Goal: Transaction & Acquisition: Purchase product/service

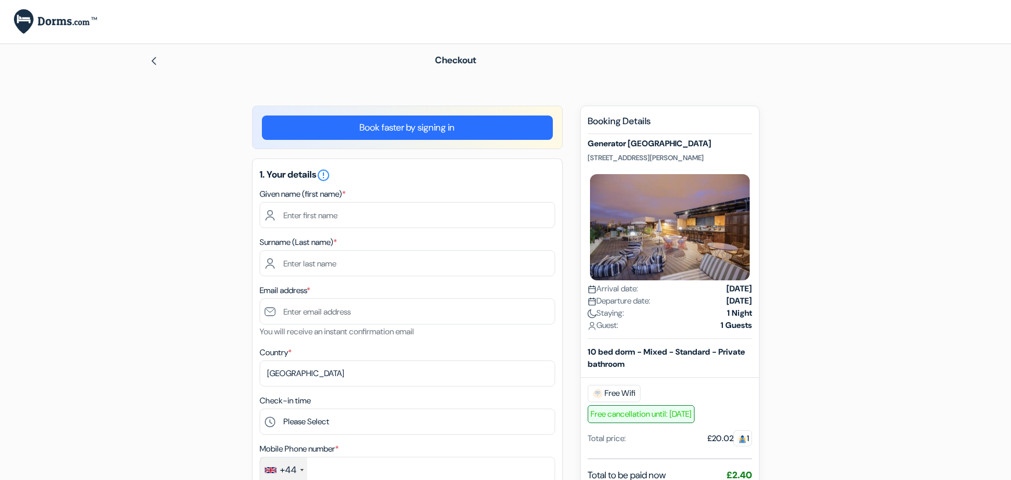
select select "256"
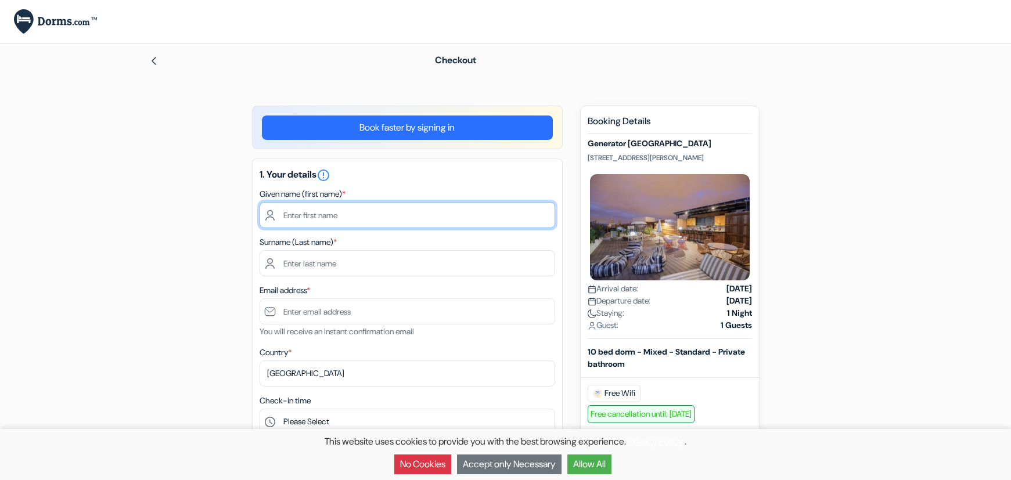
click at [405, 205] on input "text" at bounding box center [406, 215] width 295 height 26
type input "stella"
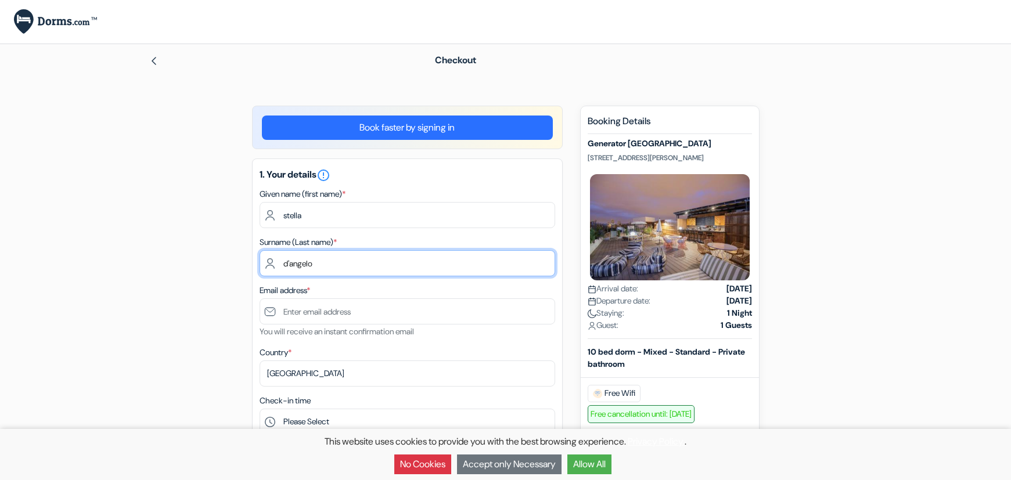
type input "d'angelo"
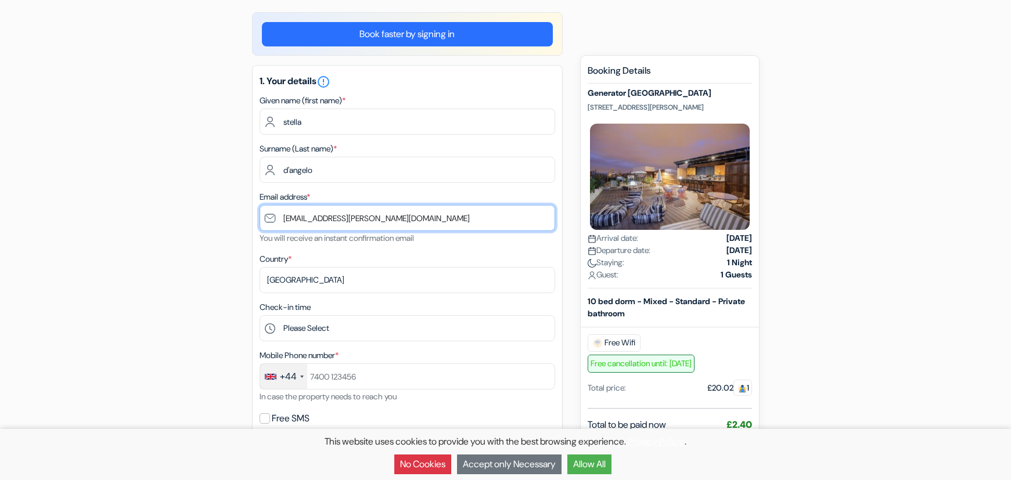
scroll to position [116, 0]
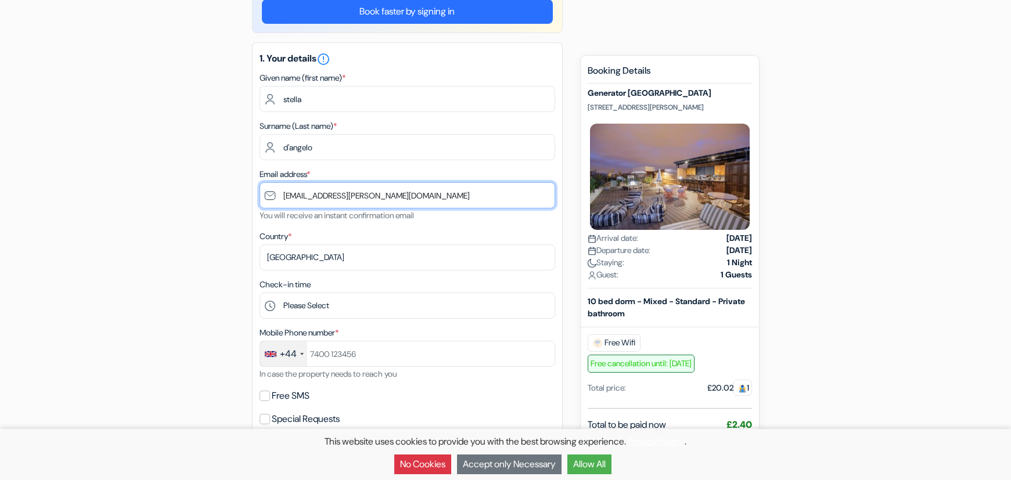
type input "[EMAIL_ADDRESS][PERSON_NAME][DOMAIN_NAME]"
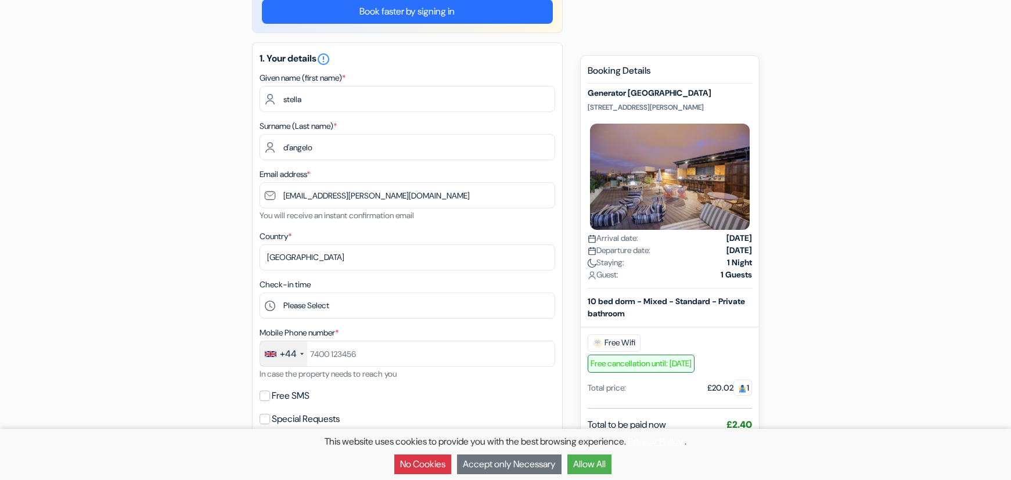
click at [357, 241] on div "Country * Select country [GEOGRAPHIC_DATA] [GEOGRAPHIC_DATA] [GEOGRAPHIC_DATA] …" at bounding box center [406, 249] width 295 height 41
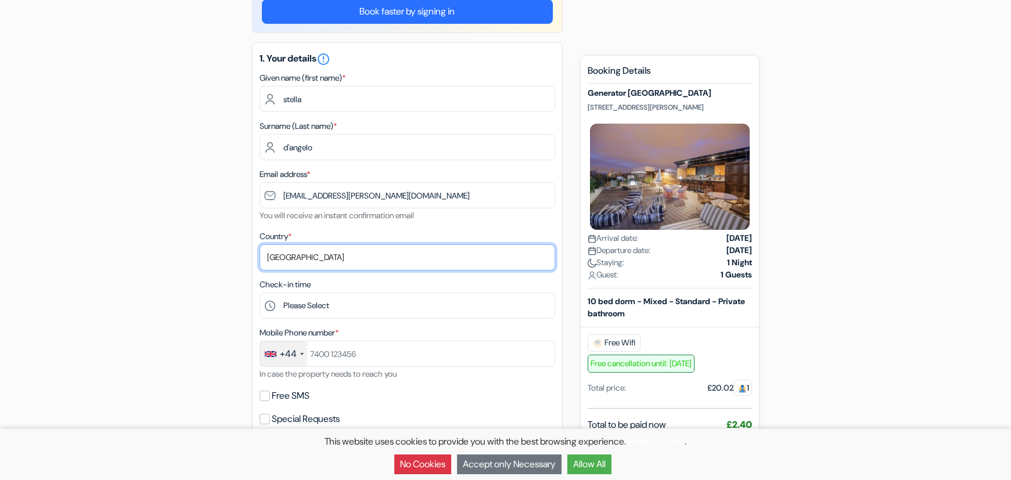
click at [356, 251] on select "Select country [GEOGRAPHIC_DATA] [GEOGRAPHIC_DATA] [GEOGRAPHIC_DATA] [GEOGRAPHI…" at bounding box center [406, 257] width 295 height 26
click at [410, 263] on select "Select country [GEOGRAPHIC_DATA] [GEOGRAPHIC_DATA] [GEOGRAPHIC_DATA] [GEOGRAPHI…" at bounding box center [406, 257] width 295 height 26
select select "256"
click at [259, 244] on select "Select country [GEOGRAPHIC_DATA] [GEOGRAPHIC_DATA] [GEOGRAPHIC_DATA] [GEOGRAPHI…" at bounding box center [406, 257] width 295 height 26
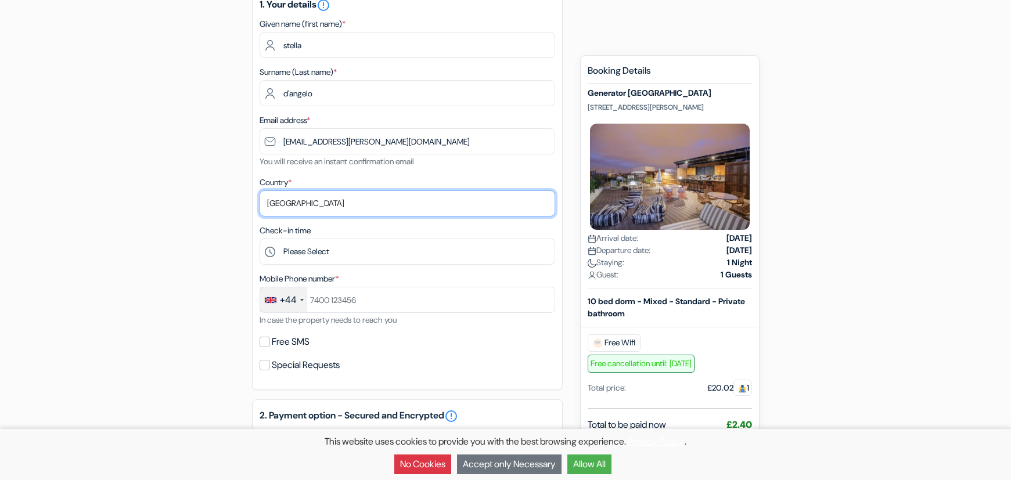
scroll to position [174, 0]
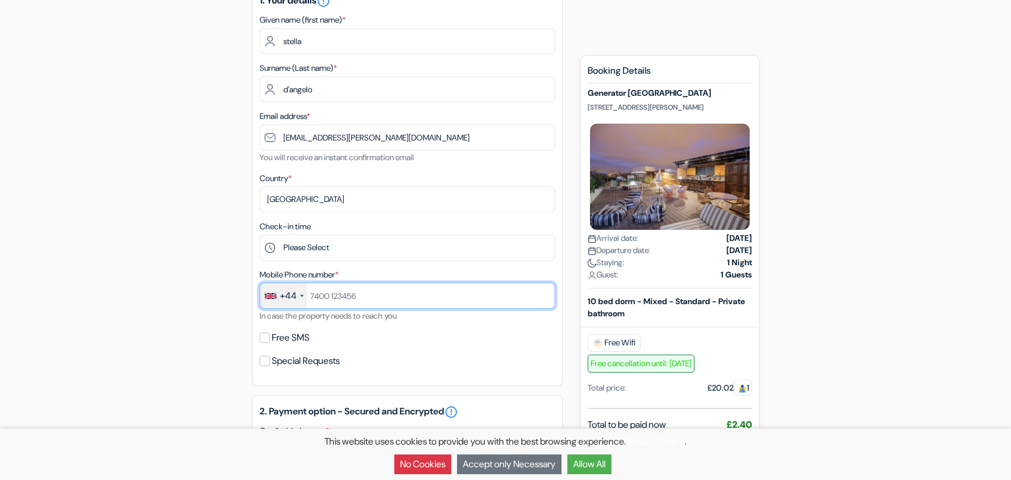
click at [352, 294] on input "text" at bounding box center [406, 296] width 295 height 26
type input "7912566445"
click at [338, 335] on div "Free SMS" at bounding box center [406, 338] width 295 height 16
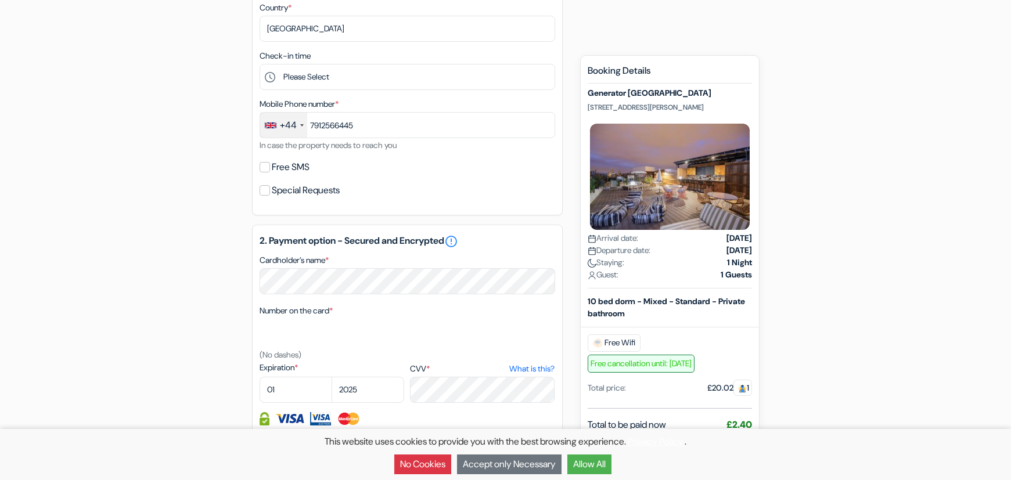
scroll to position [348, 0]
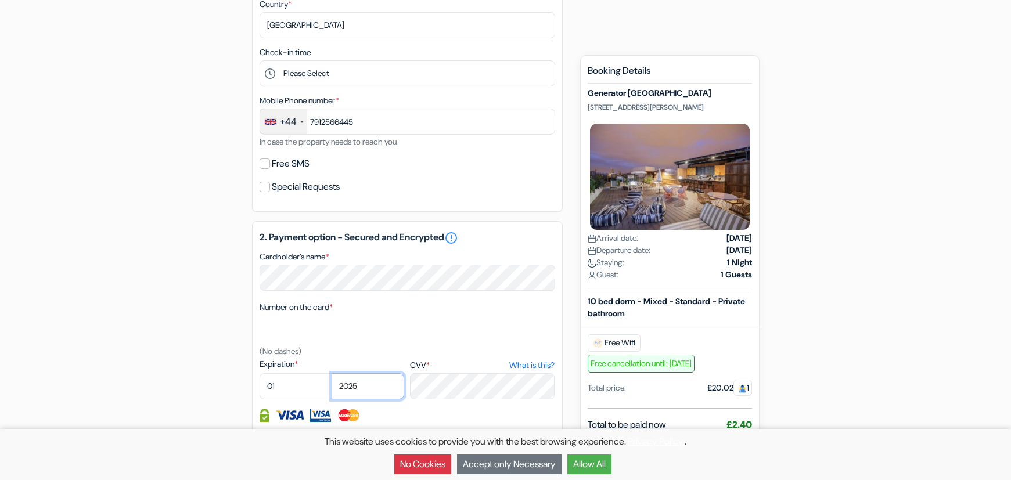
click at [366, 387] on select "2025 2026 2027 2028 2029 2030 2031 2032 2033 2034 2035 2036 2037 2038 2039 2040…" at bounding box center [367, 386] width 73 height 26
select select "2030"
click at [331, 373] on select "2025 2026 2027 2028 2029 2030 2031 2032 2033 2034 2035 2036 2037 2038 2039 2040…" at bounding box center [367, 386] width 73 height 26
click at [305, 390] on select "01 02 03 04 05 06 07 08 09 10 11 12" at bounding box center [295, 386] width 73 height 26
select select "08"
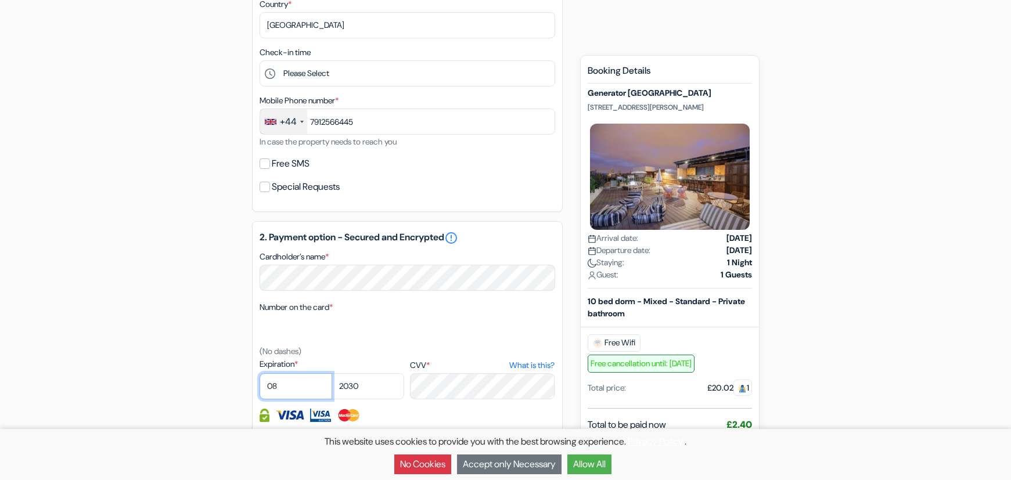
click at [259, 373] on select "01 02 03 04 05 06 07 08 09 10 11 12" at bounding box center [295, 386] width 73 height 26
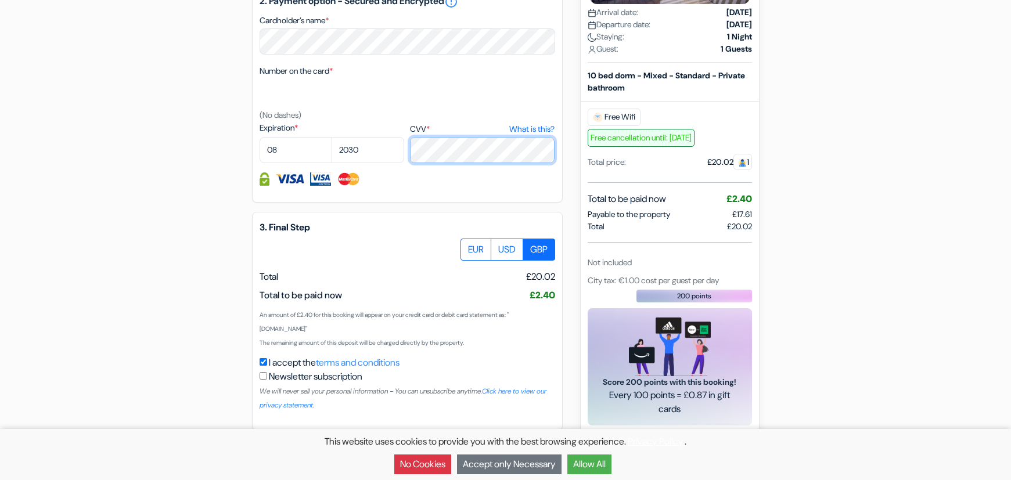
scroll to position [587, 0]
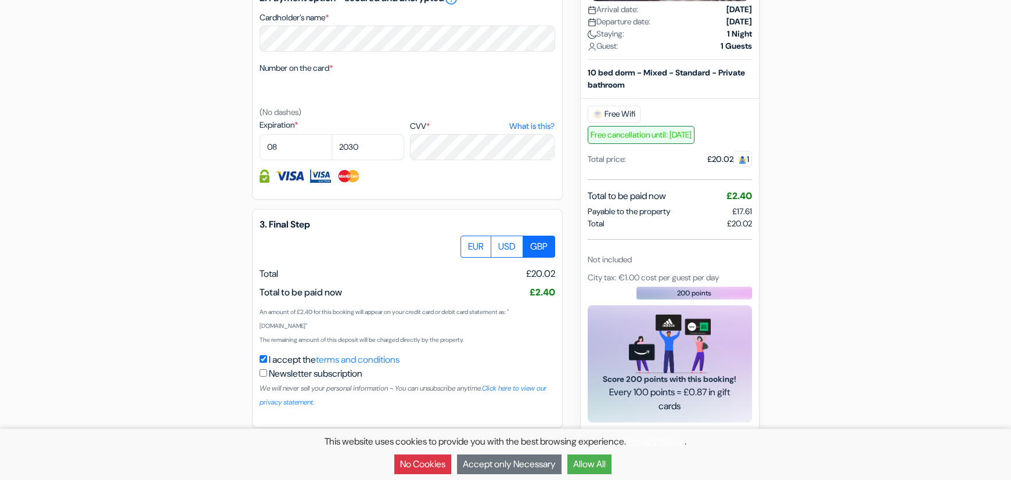
click at [596, 460] on button "Allow All" at bounding box center [589, 464] width 44 height 20
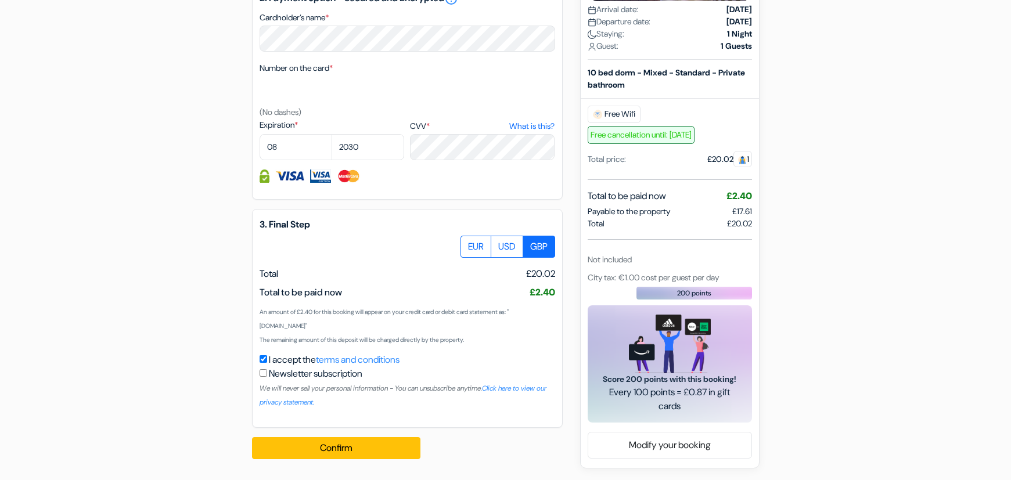
scroll to position [0, 0]
click at [294, 442] on button "Confirm Loading..." at bounding box center [336, 448] width 168 height 22
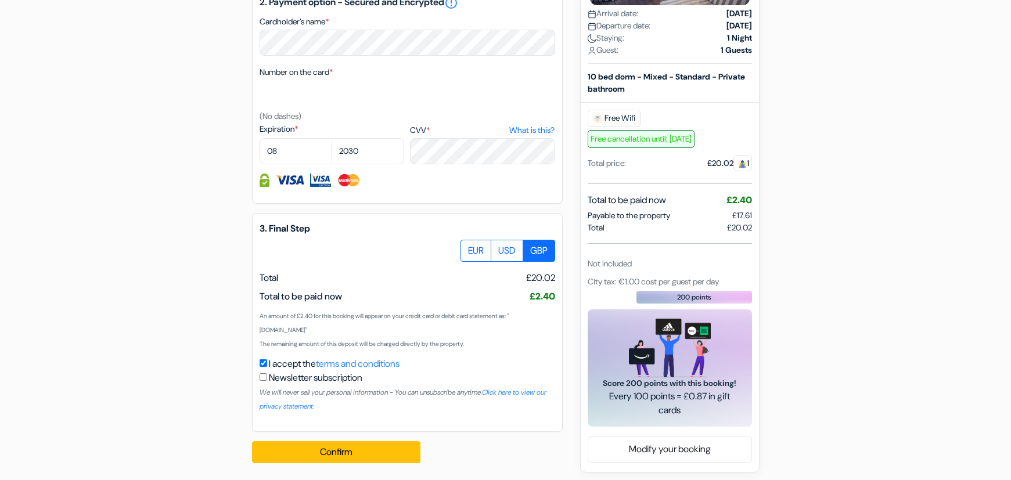
scroll to position [591, 0]
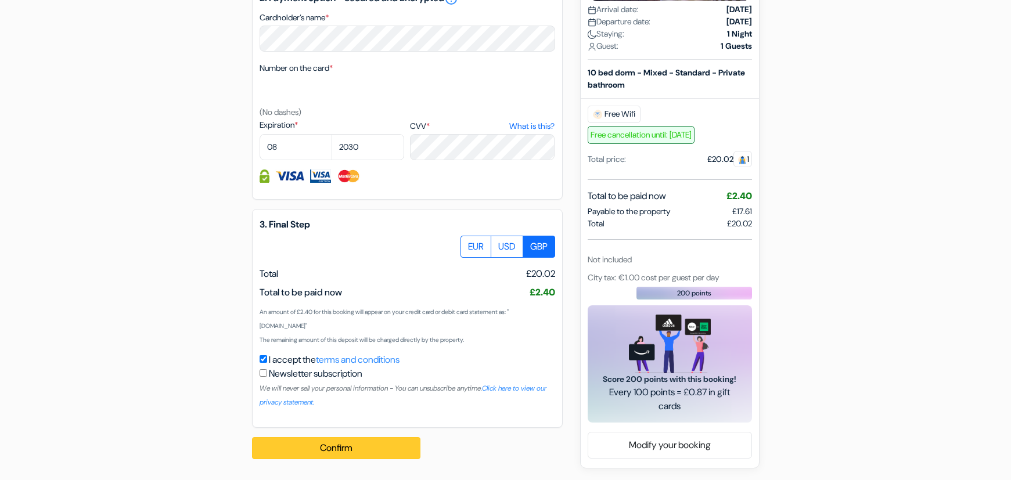
type input "[EMAIL_ADDRESS][PERSON_NAME][DOMAIN_NAME]"
click at [367, 449] on button "Confirm Loading..." at bounding box center [336, 448] width 168 height 22
